Goal: Use online tool/utility: Utilize a website feature to perform a specific function

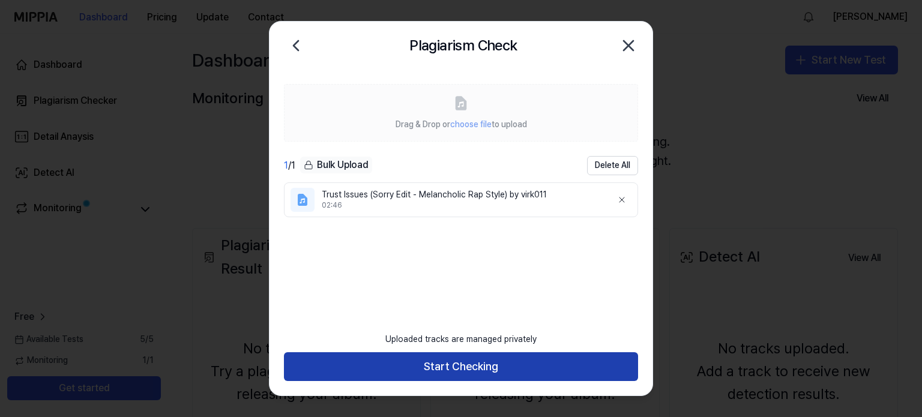
click at [457, 364] on button "Start Checking" at bounding box center [461, 366] width 354 height 29
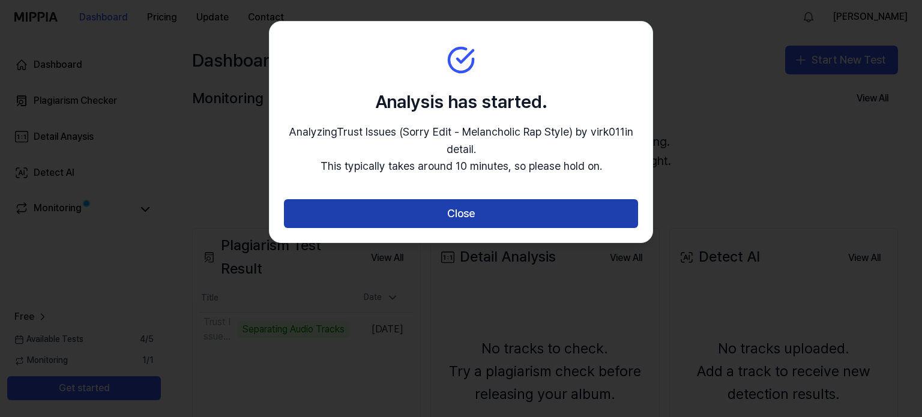
click at [495, 219] on button "Close" at bounding box center [461, 213] width 354 height 29
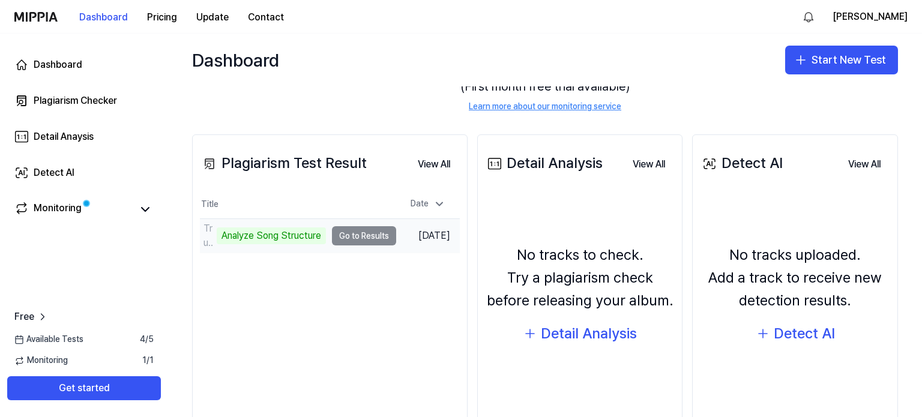
scroll to position [96, 0]
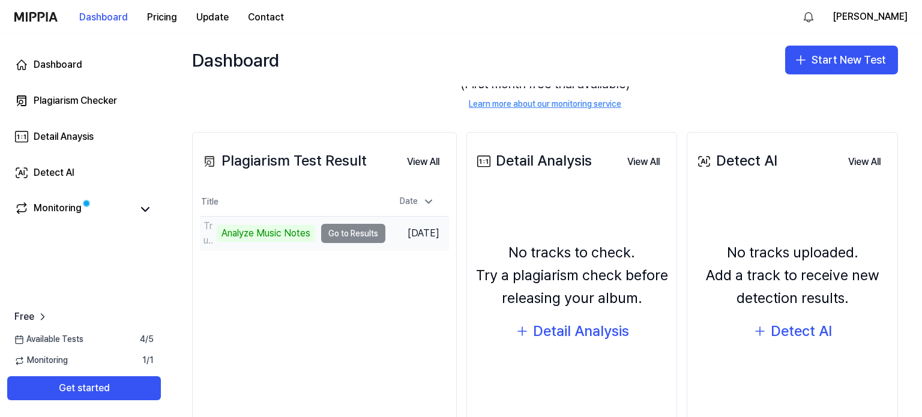
click at [279, 226] on div "Analyze Music Notes" at bounding box center [266, 233] width 98 height 17
click at [342, 228] on td "Trust Issues (Sorry Edit - Melancholic Rap Style) by virk011 Analyze Music Note…" at bounding box center [292, 234] width 185 height 34
click at [284, 233] on div "Analyze Music Notes" at bounding box center [266, 233] width 98 height 17
click at [330, 237] on td "Trust Issues (Sorry Edit - Melancholic Rap Style) by virk011 Analyze Music Note…" at bounding box center [292, 234] width 185 height 34
click at [261, 238] on div "Analyze Music Notes" at bounding box center [266, 233] width 98 height 17
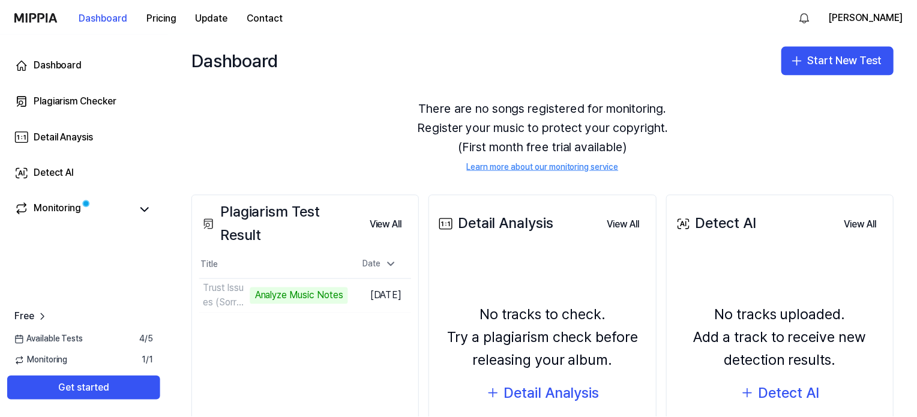
scroll to position [137, 0]
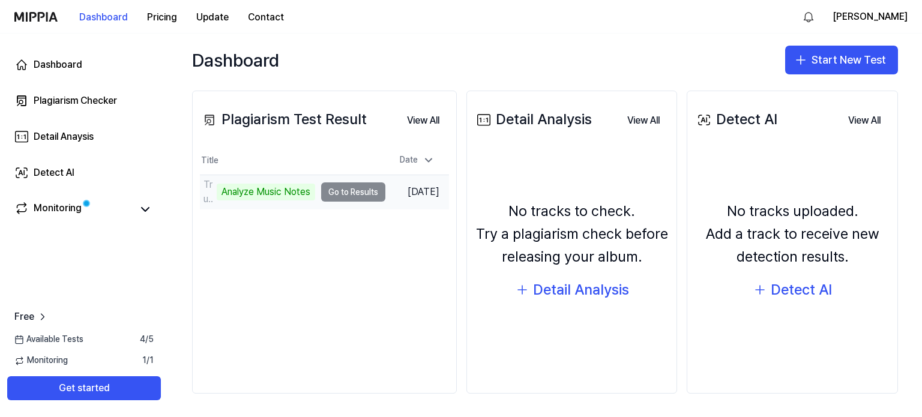
click at [275, 191] on div "Analyze Music Notes" at bounding box center [266, 192] width 98 height 17
click at [342, 190] on td "Trust Issues (Sorry Edit - Melancholic Rap Style) by virk011 Analyze Music Note…" at bounding box center [292, 192] width 185 height 34
click at [344, 187] on tr "Trust Issues (Sorry Edit - Melancholic Rap Style) by virk011 Analyze Music Note…" at bounding box center [324, 192] width 249 height 34
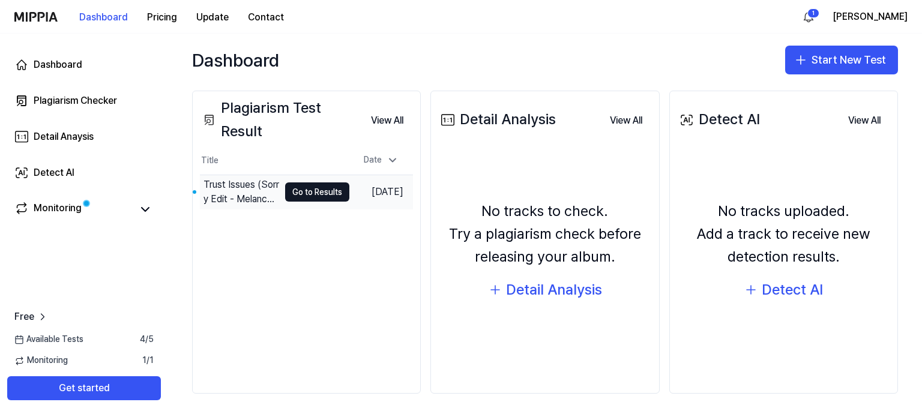
click at [349, 187] on td "[DATE]" at bounding box center [381, 192] width 64 height 34
click at [302, 188] on button "Go to Results" at bounding box center [317, 191] width 64 height 19
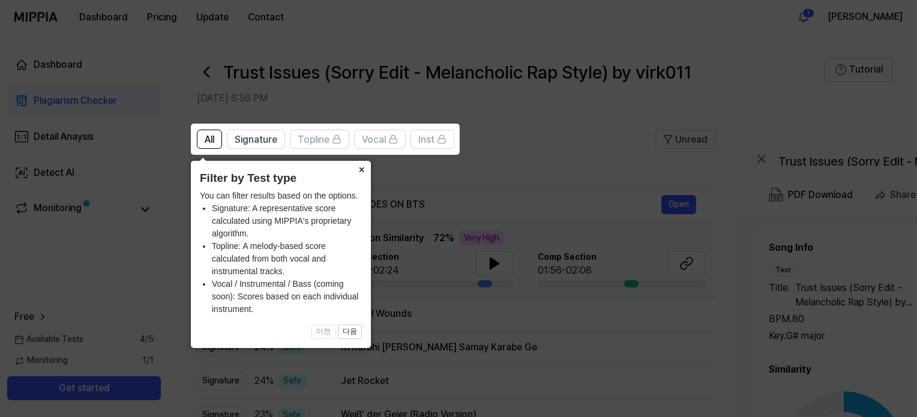
click at [358, 172] on button "×" at bounding box center [361, 169] width 19 height 17
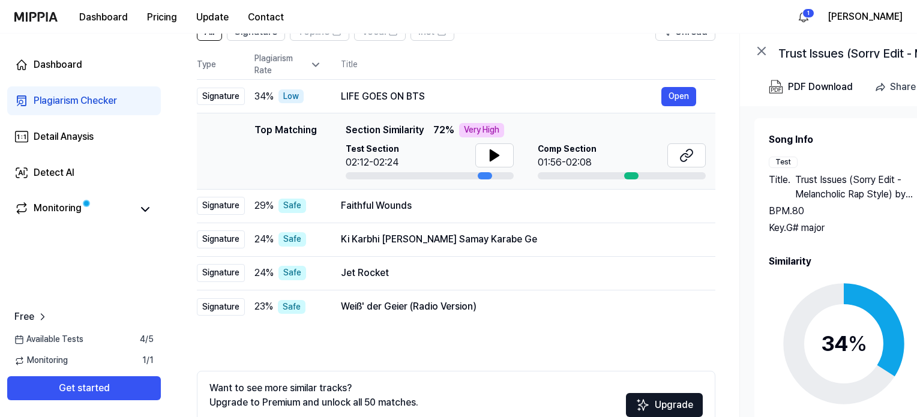
scroll to position [110, 0]
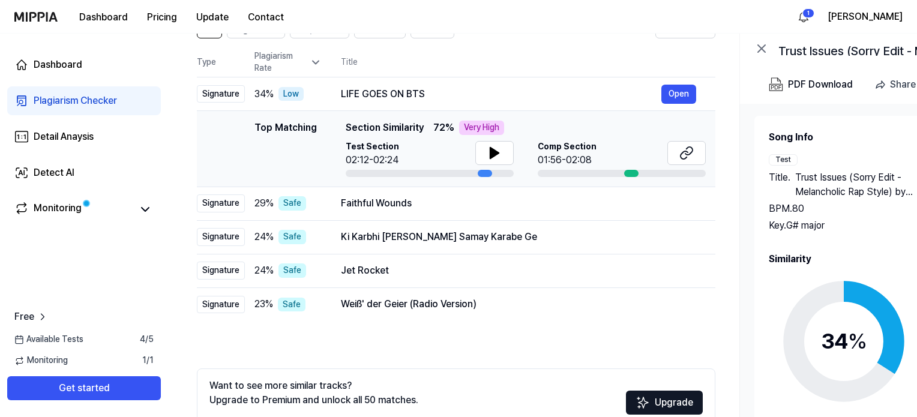
click at [369, 158] on div "02:12-02:24" at bounding box center [372, 160] width 53 height 14
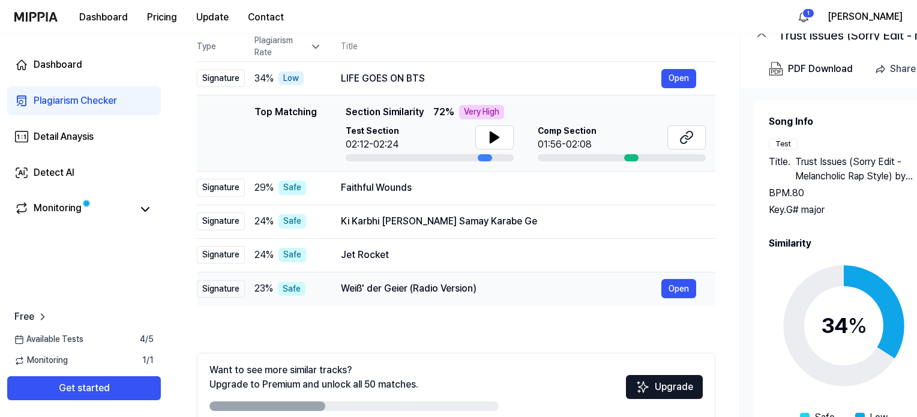
scroll to position [187, 0]
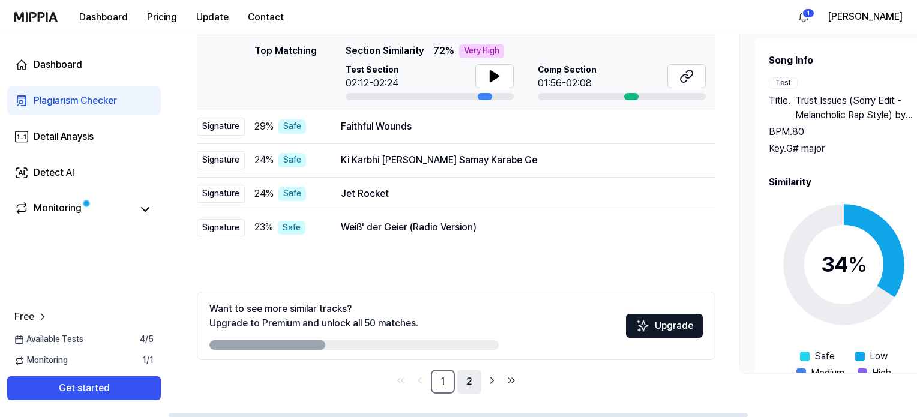
click at [465, 376] on link "2" at bounding box center [469, 382] width 24 height 24
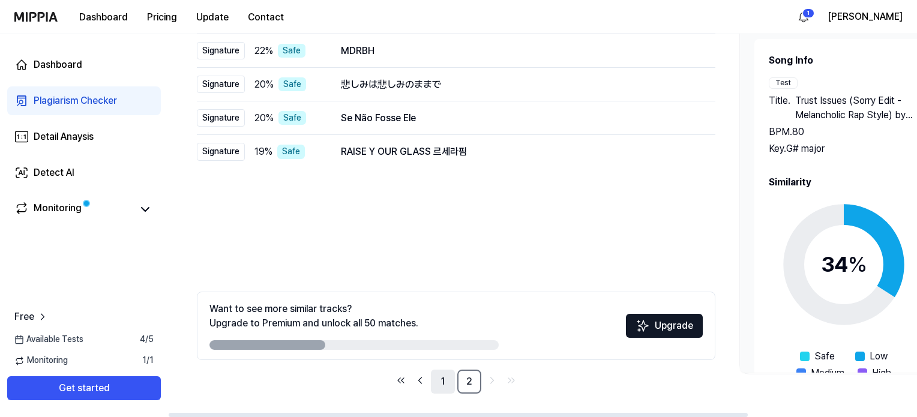
click at [442, 387] on link "1" at bounding box center [443, 382] width 24 height 24
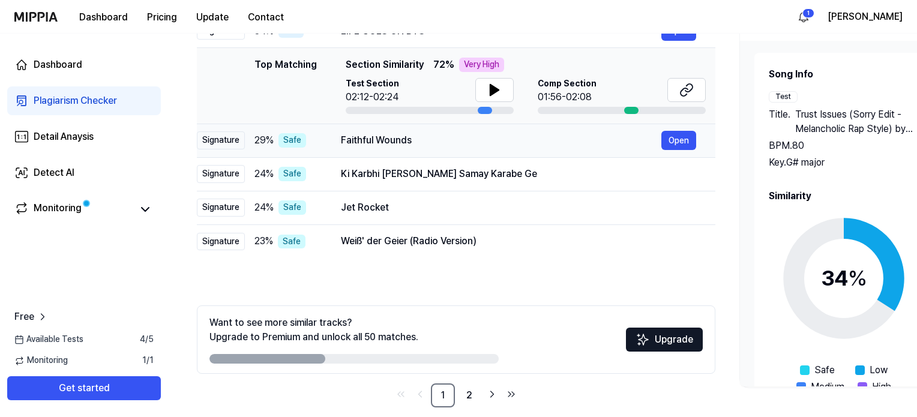
scroll to position [175, 0]
